Goal: Information Seeking & Learning: Learn about a topic

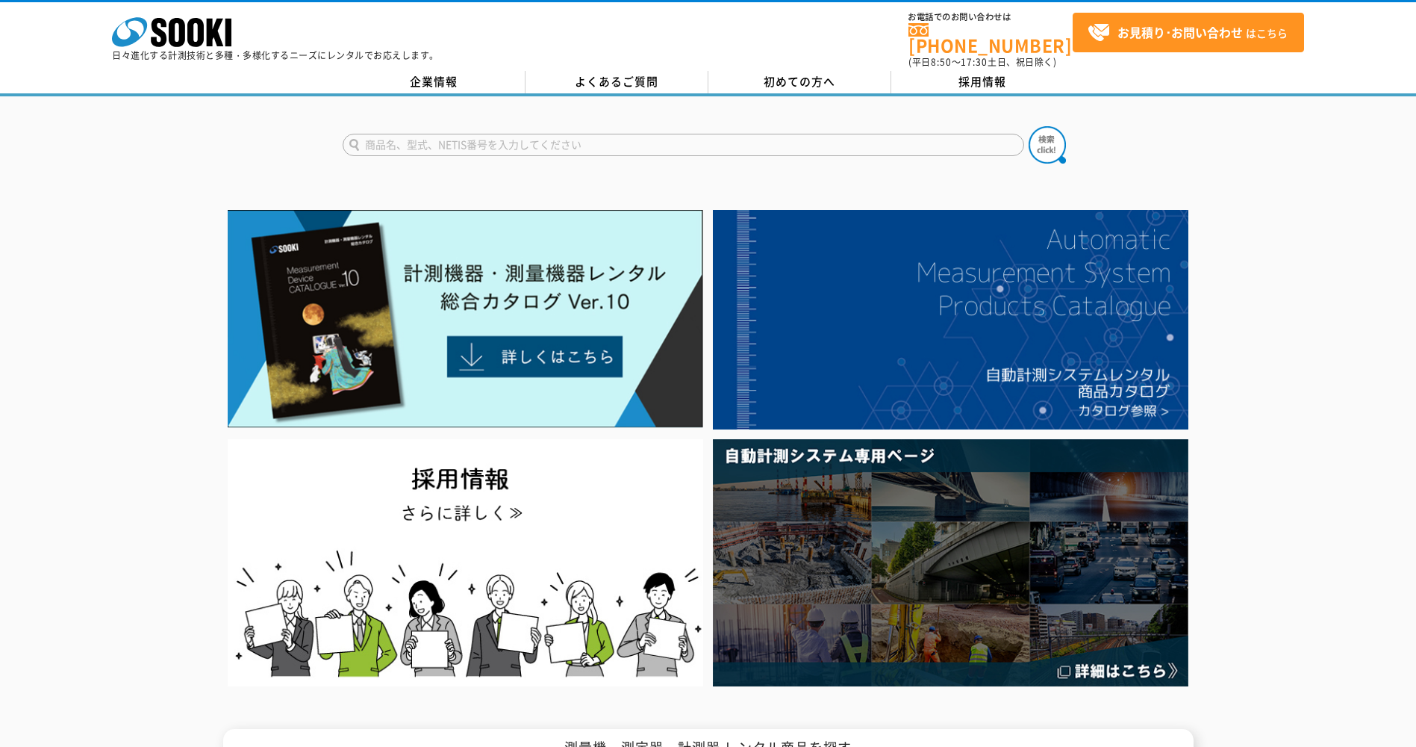
click at [386, 134] on input "text" at bounding box center [684, 145] width 682 height 22
type input "LGSチェッカー"
click at [1029, 126] on button at bounding box center [1047, 144] width 37 height 37
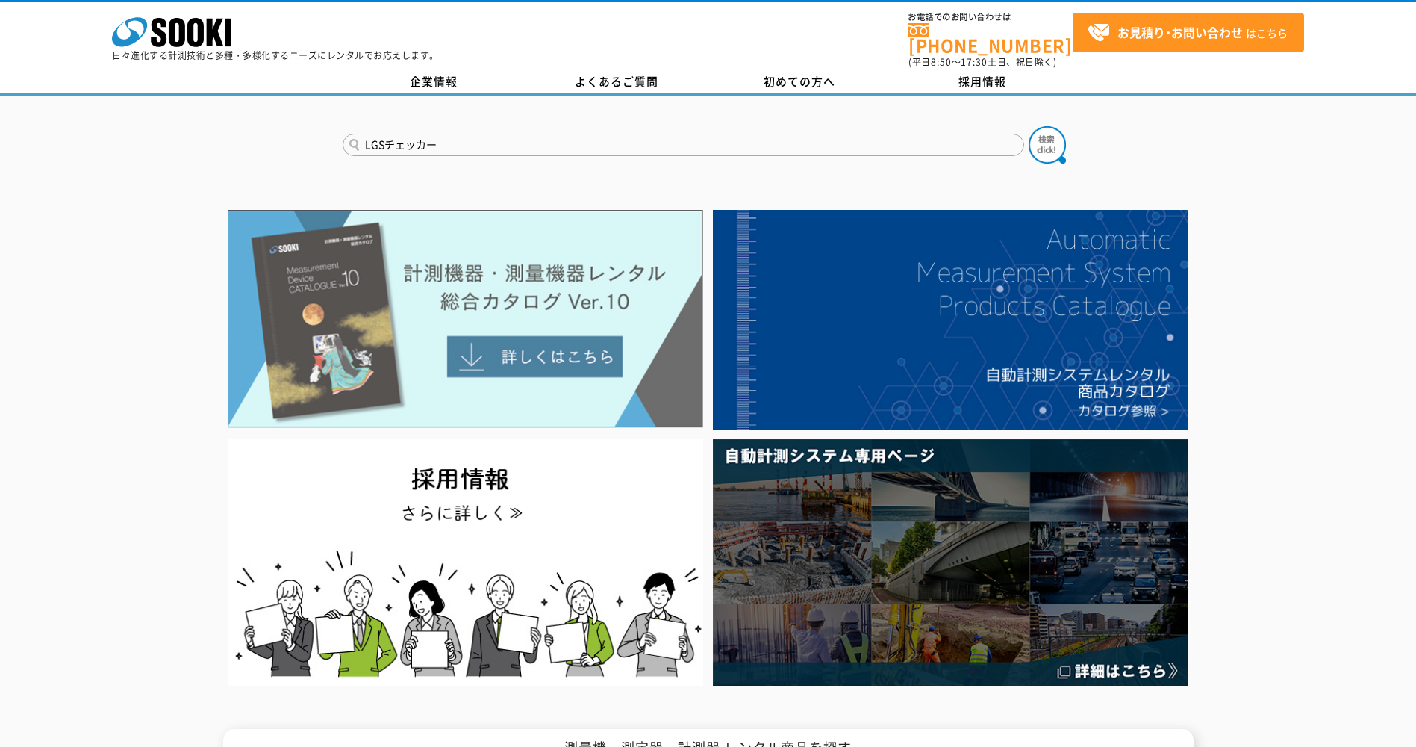
click at [555, 338] on img at bounding box center [466, 319] width 476 height 218
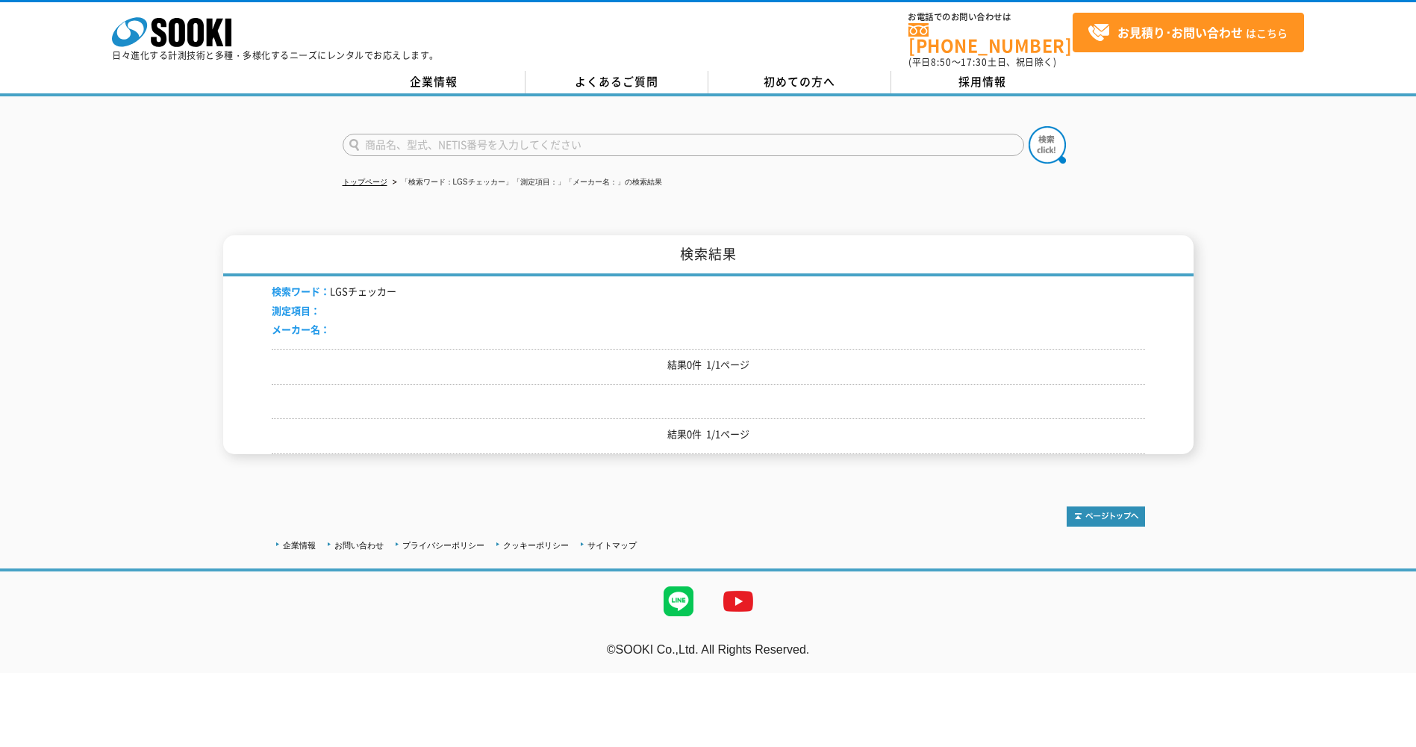
click at [382, 134] on input "text" at bounding box center [684, 145] width 682 height 22
type input "下地"
click at [1029, 126] on button at bounding box center [1047, 144] width 37 height 37
